Goal: Information Seeking & Learning: Learn about a topic

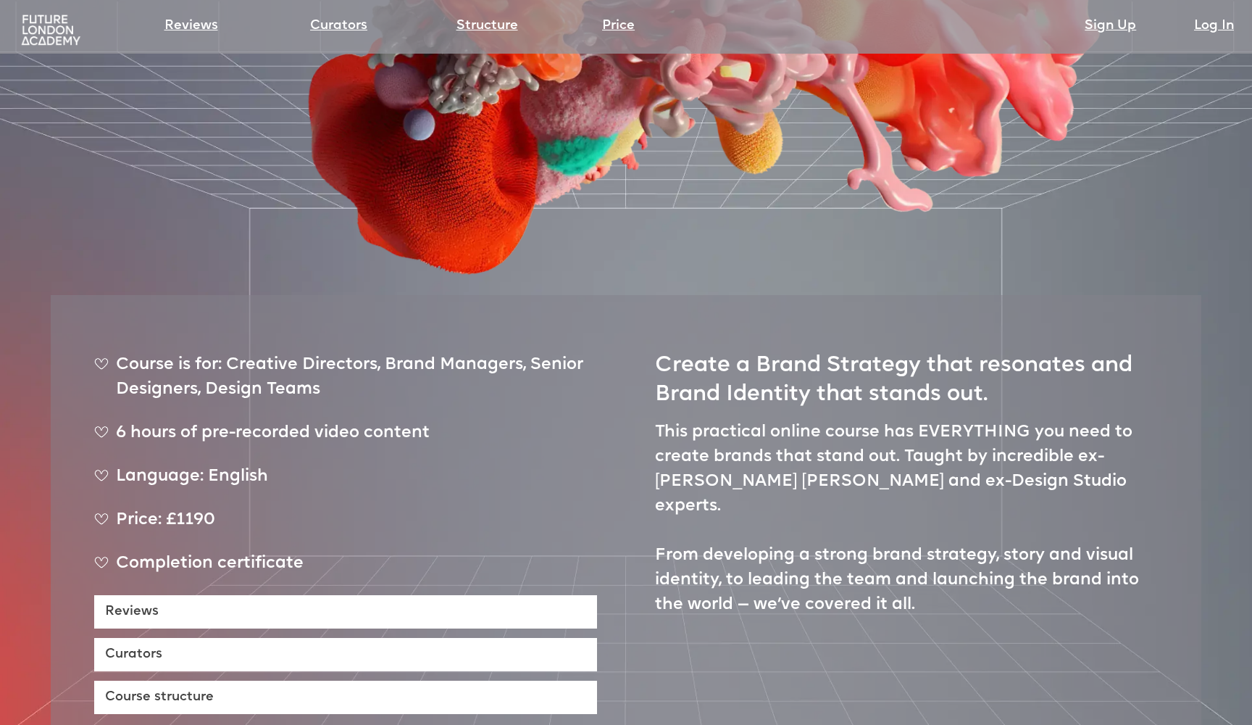
scroll to position [485, 0]
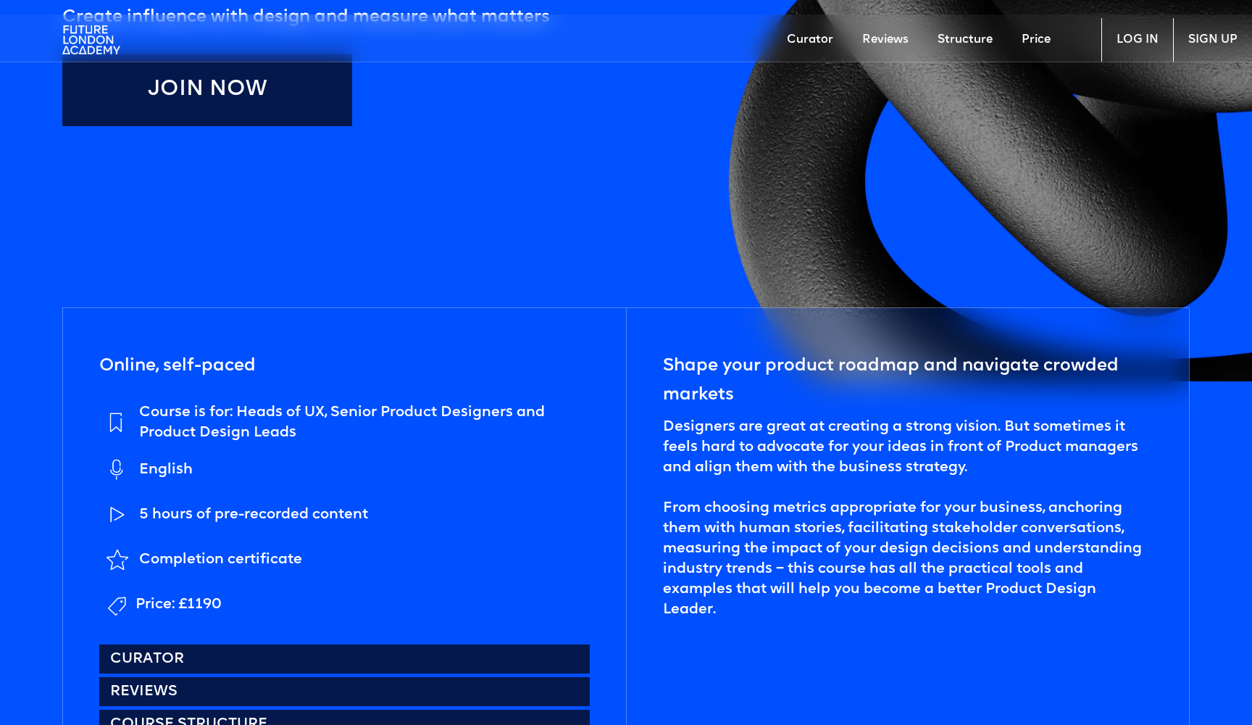
scroll to position [533, 0]
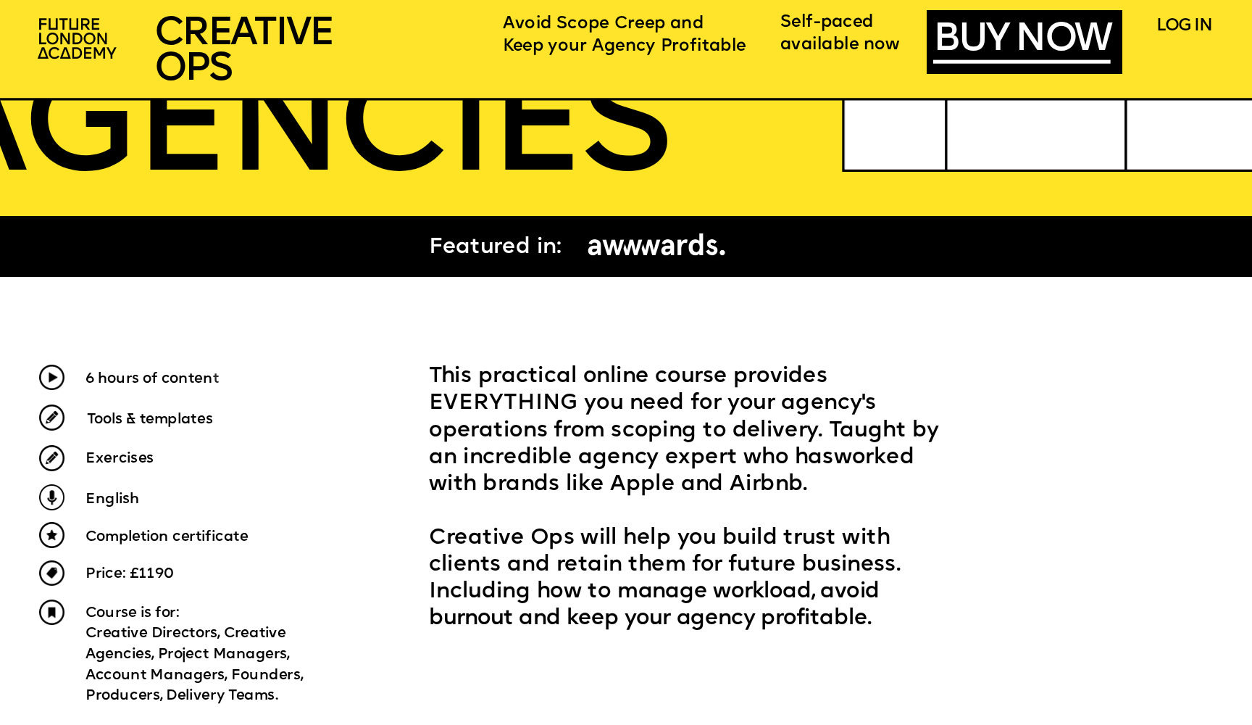
scroll to position [496, 0]
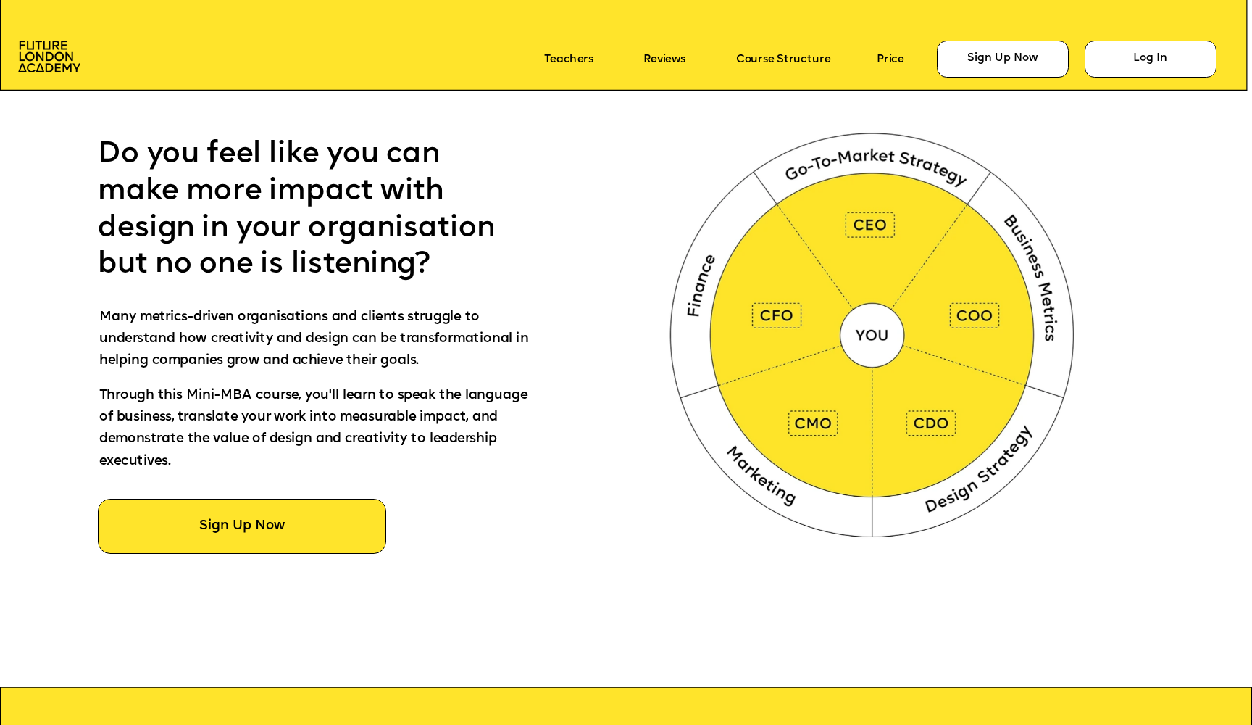
scroll to position [821, 0]
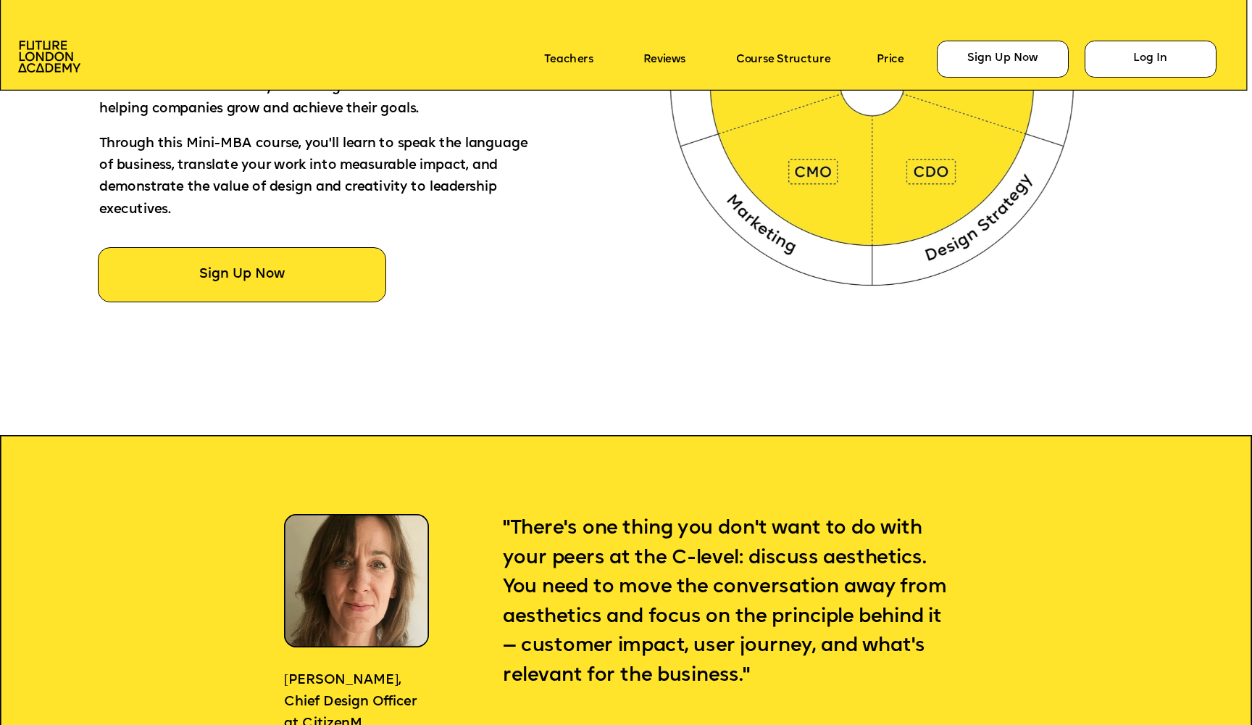
scroll to position [1070, 0]
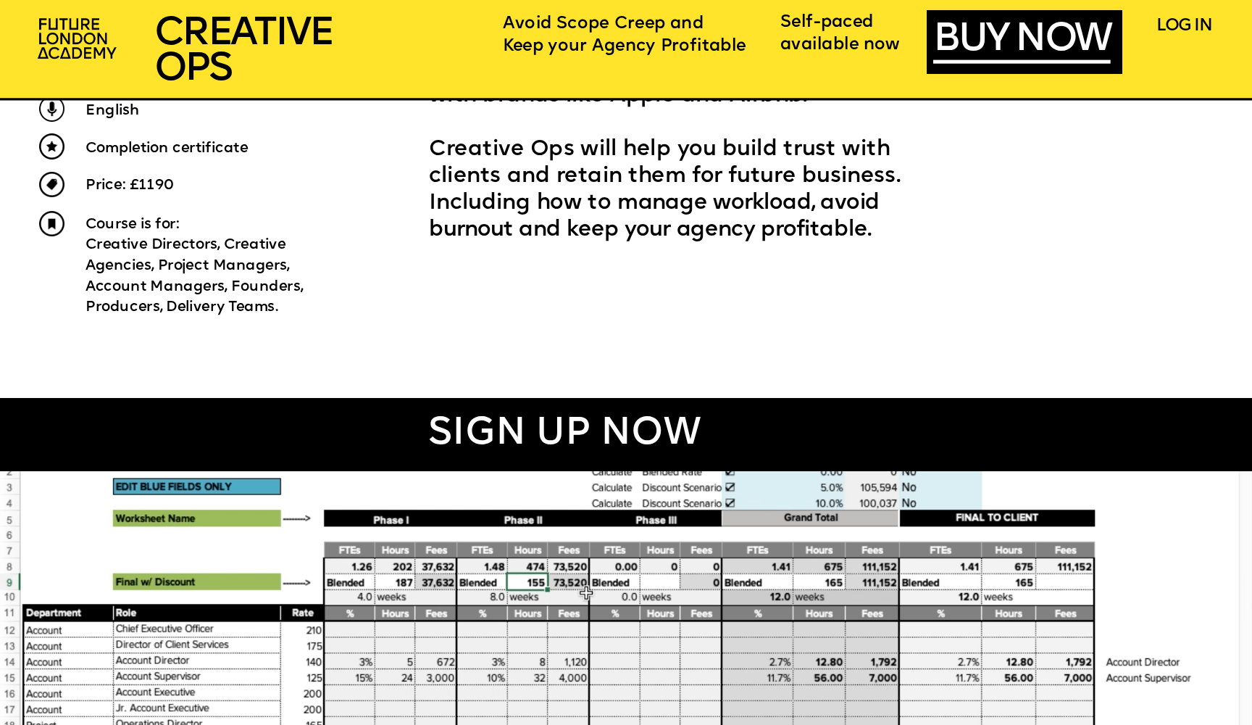
scroll to position [986, 0]
